Goal: Task Accomplishment & Management: Use online tool/utility

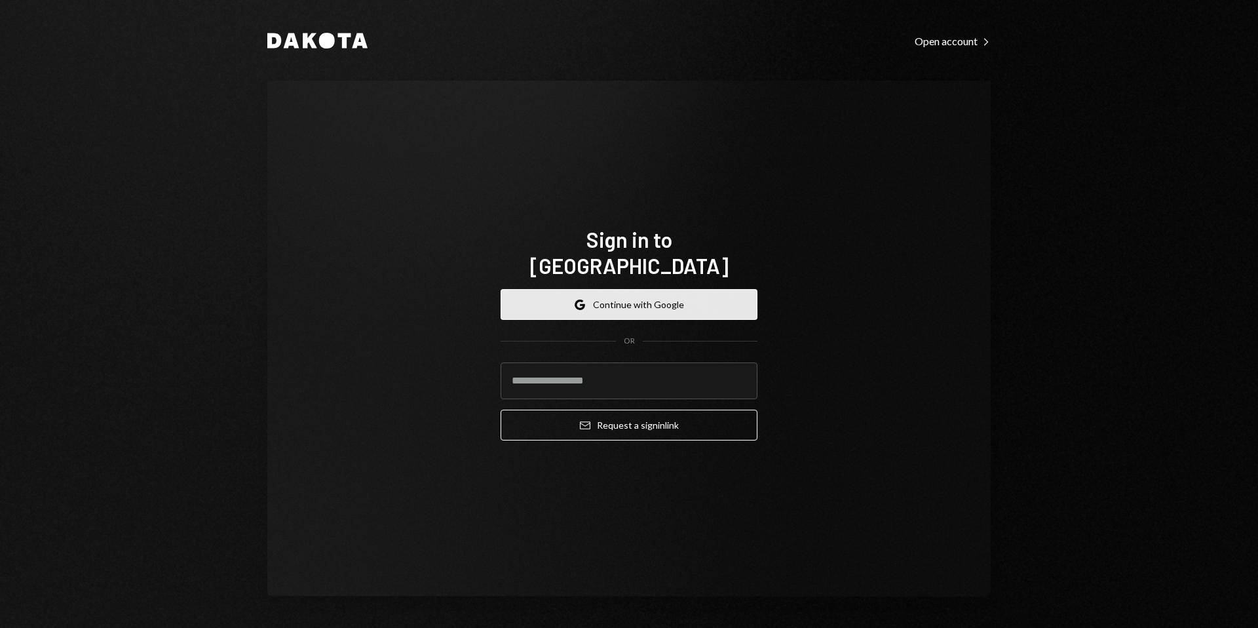
click at [713, 289] on button "Google Continue with Google" at bounding box center [628, 304] width 257 height 31
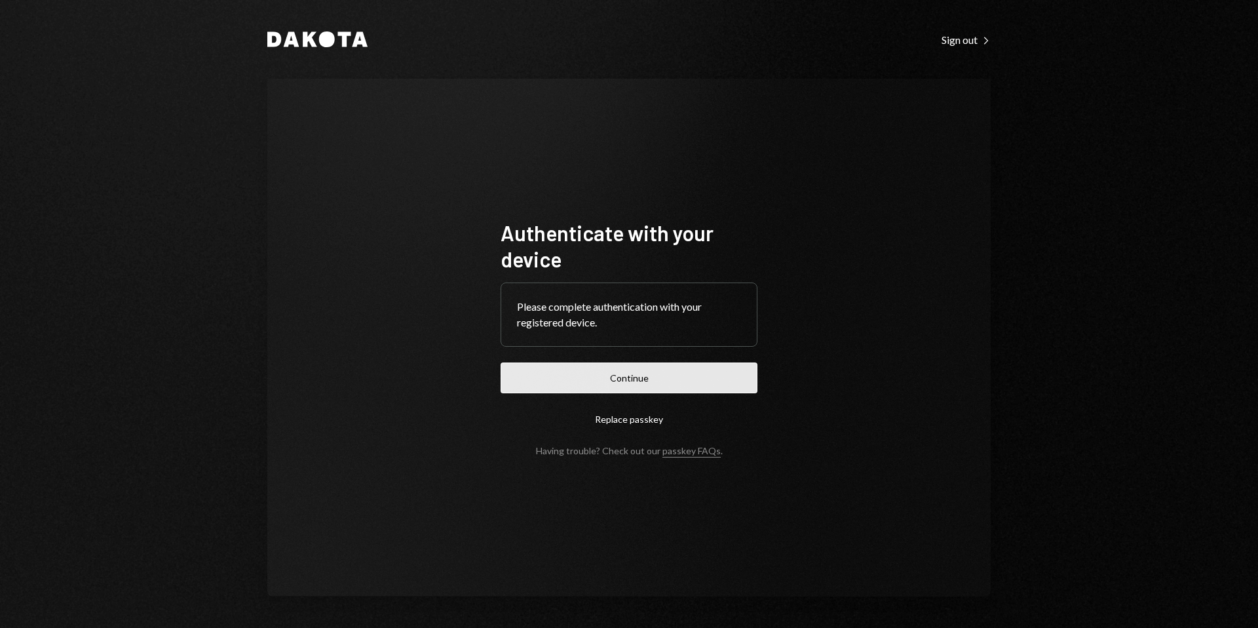
click at [696, 381] on button "Continue" at bounding box center [628, 377] width 257 height 31
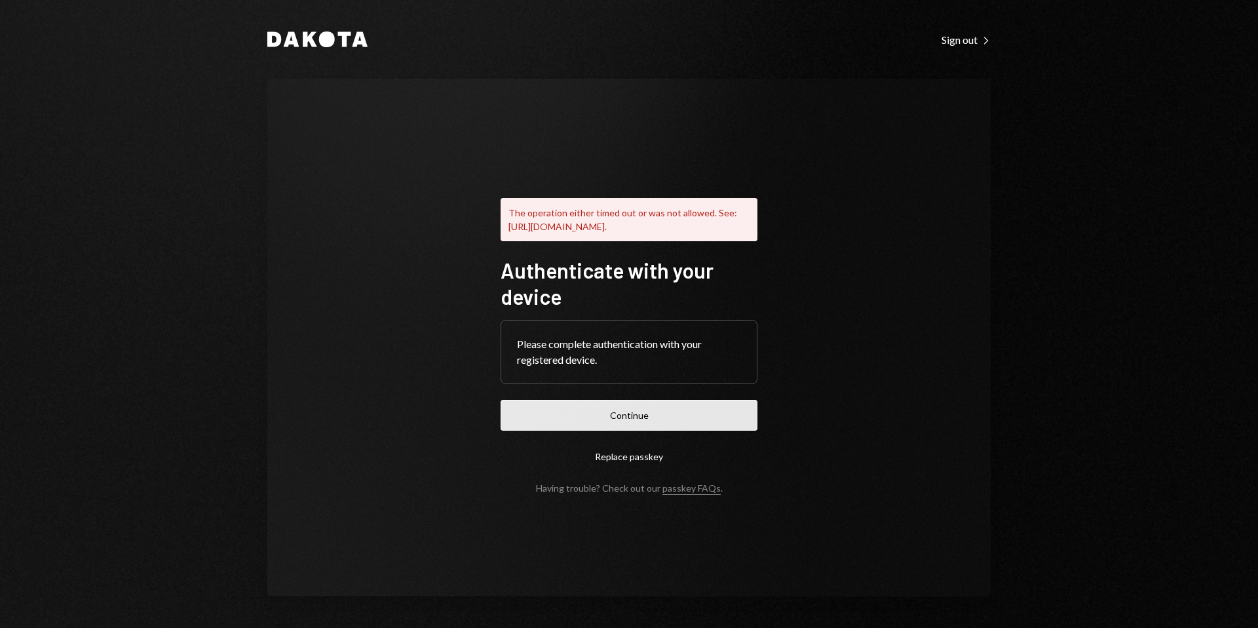
click at [716, 414] on button "Continue" at bounding box center [628, 415] width 257 height 31
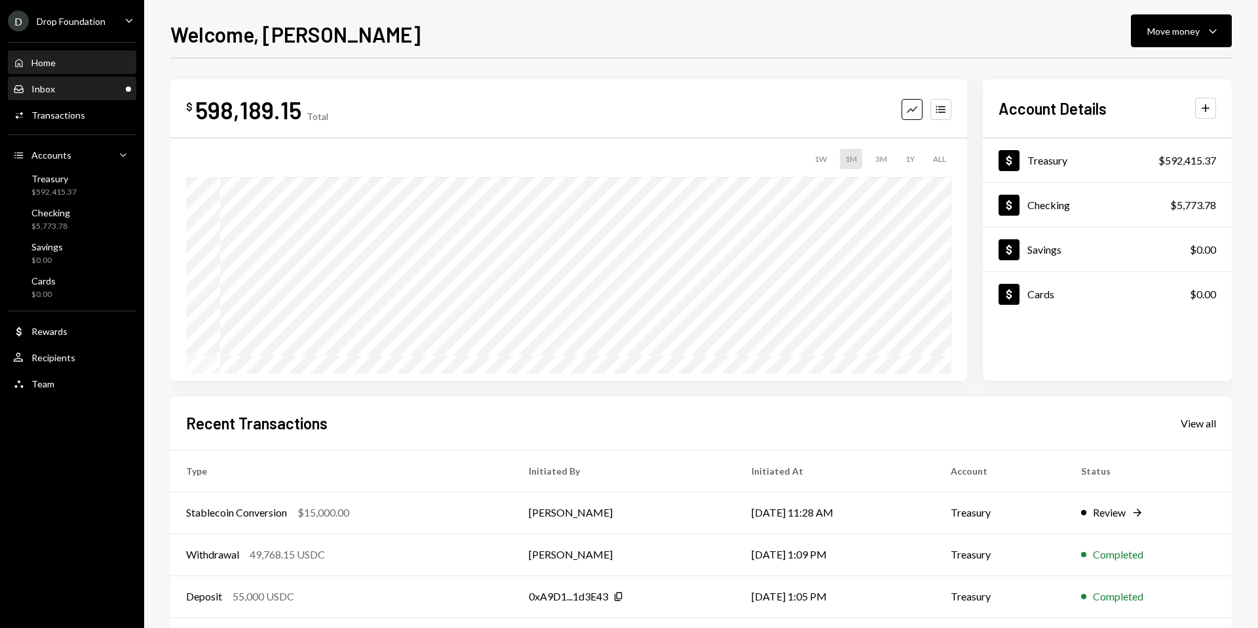
click at [117, 96] on div "Inbox Inbox" at bounding box center [72, 89] width 118 height 22
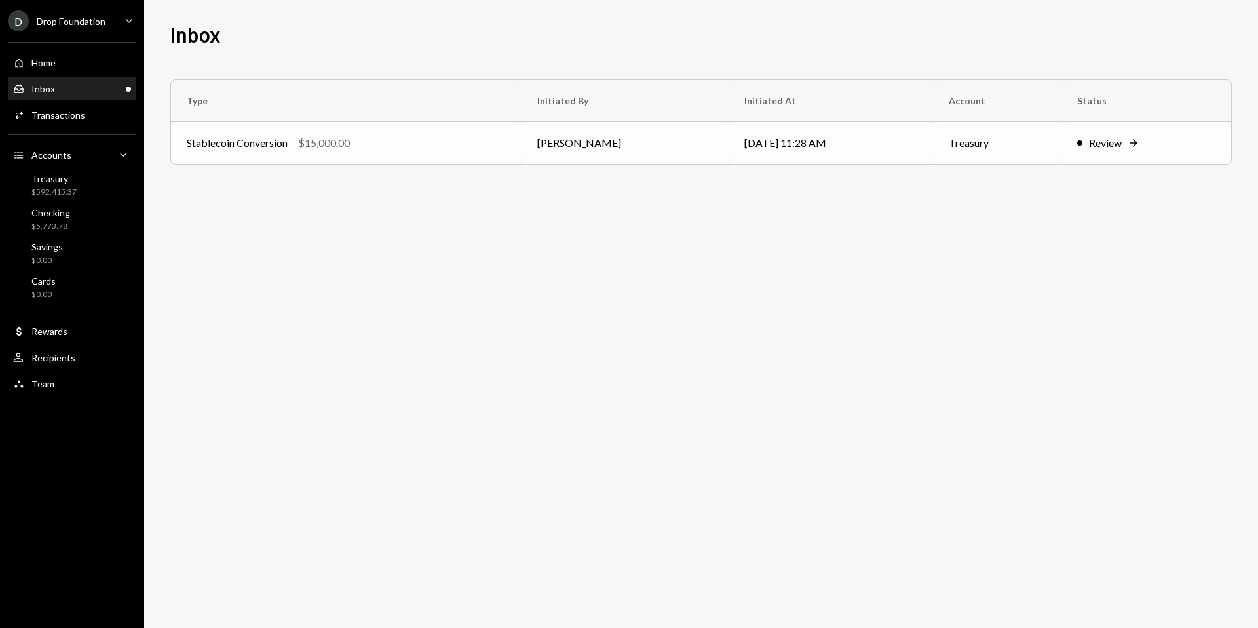
click at [1123, 138] on div "Review Right Arrow" at bounding box center [1146, 143] width 138 height 16
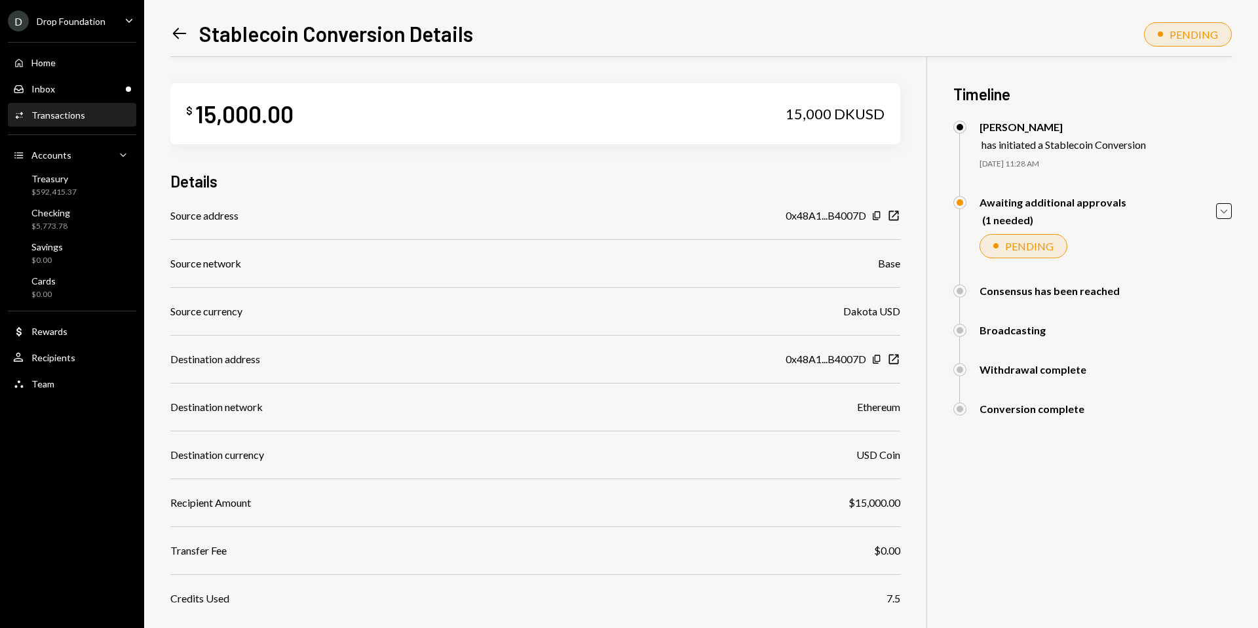
scroll to position [93, 0]
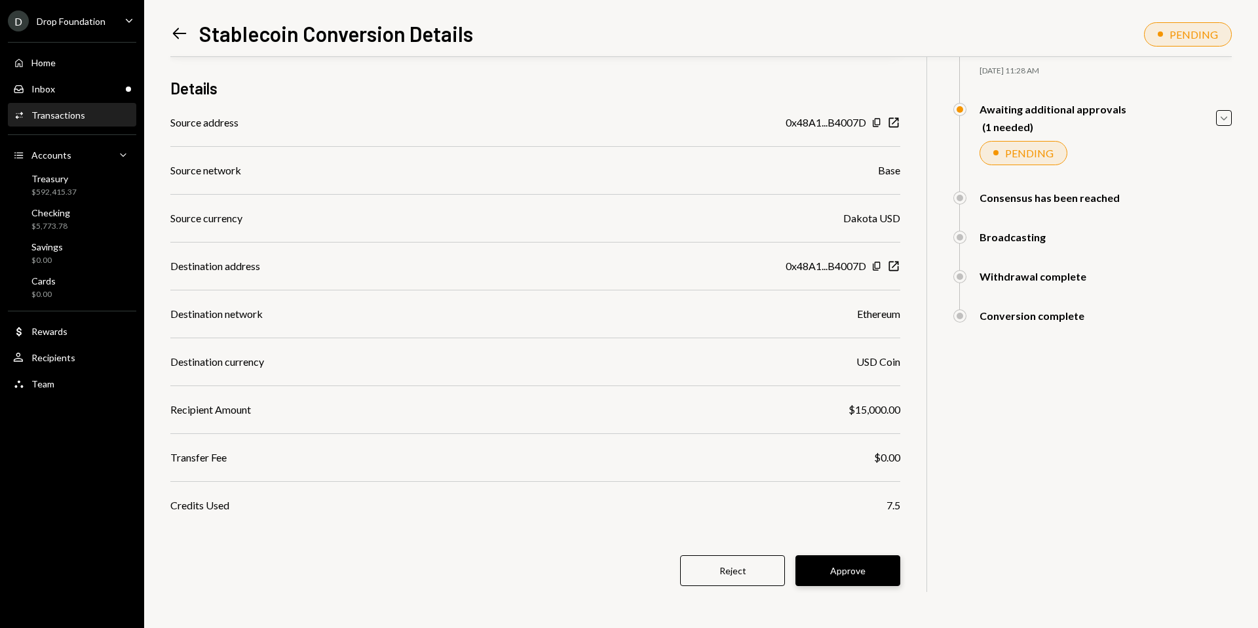
click at [829, 559] on button "Approve" at bounding box center [847, 570] width 105 height 31
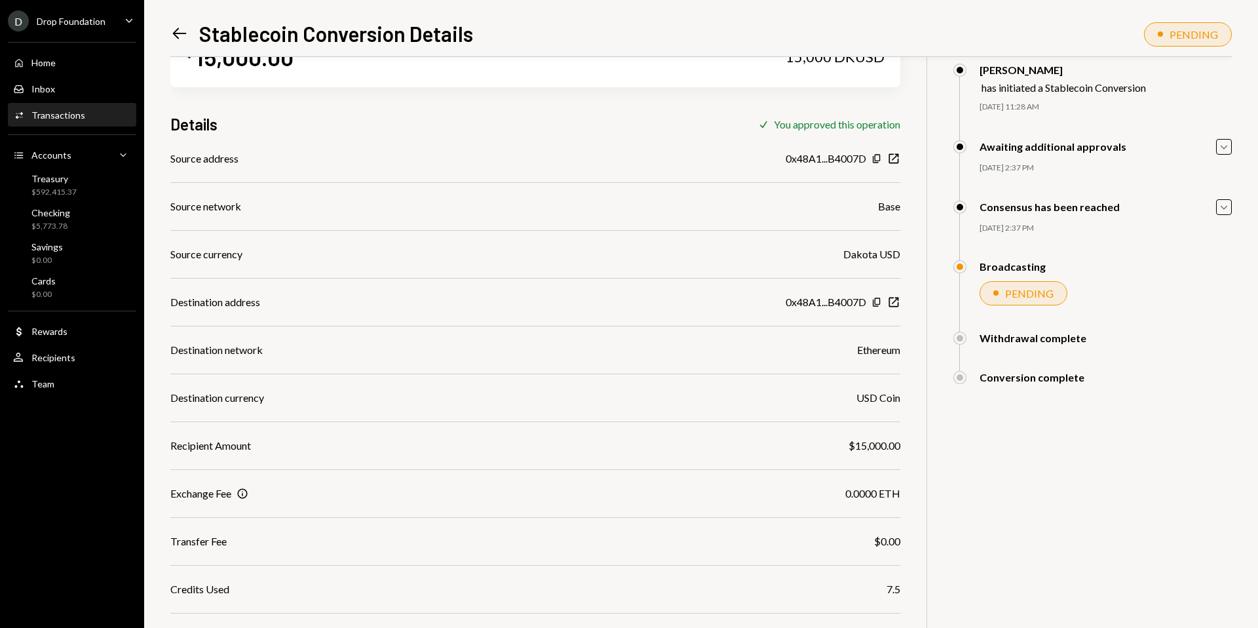
scroll to position [74, 0]
